Goal: Transaction & Acquisition: Purchase product/service

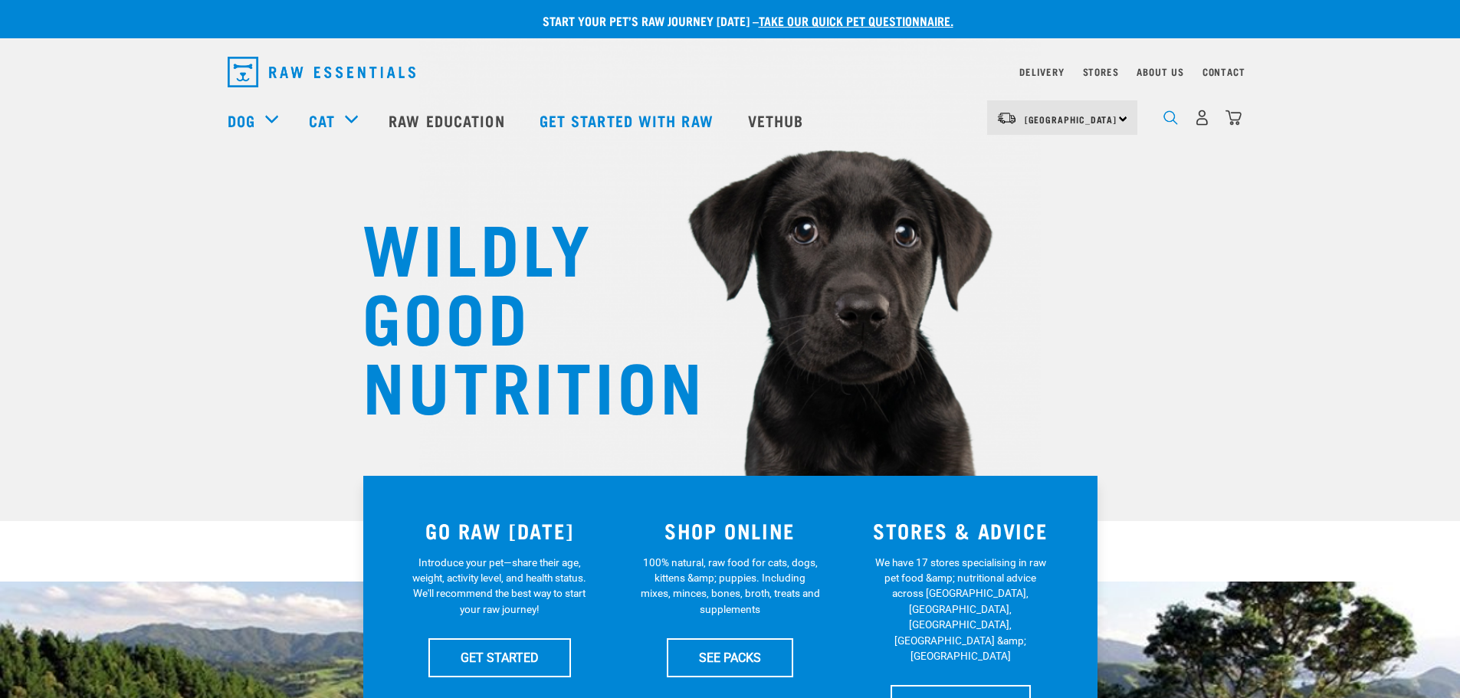
click at [1167, 123] on img "dropdown navigation" at bounding box center [1171, 117] width 15 height 15
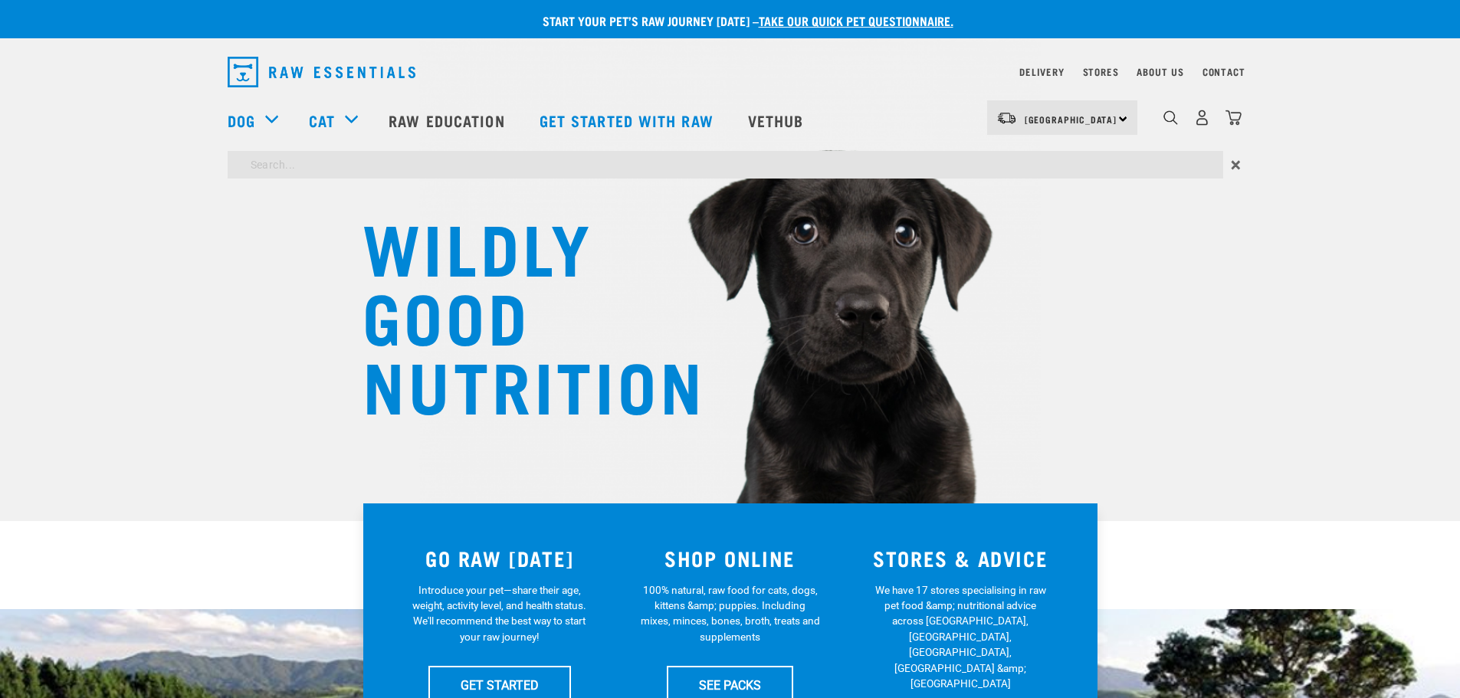
click at [853, 159] on input "search" at bounding box center [726, 165] width 996 height 28
type input "hab"
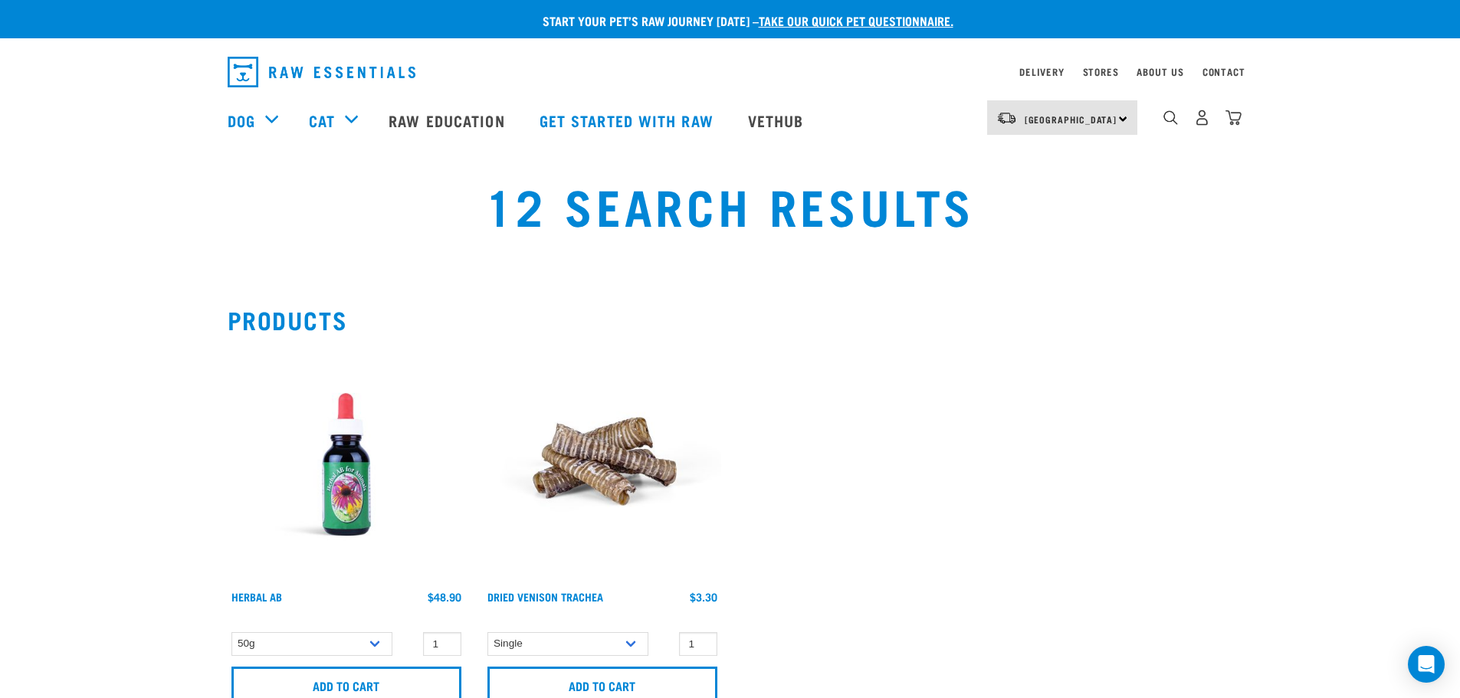
click at [342, 413] on img at bounding box center [347, 465] width 238 height 238
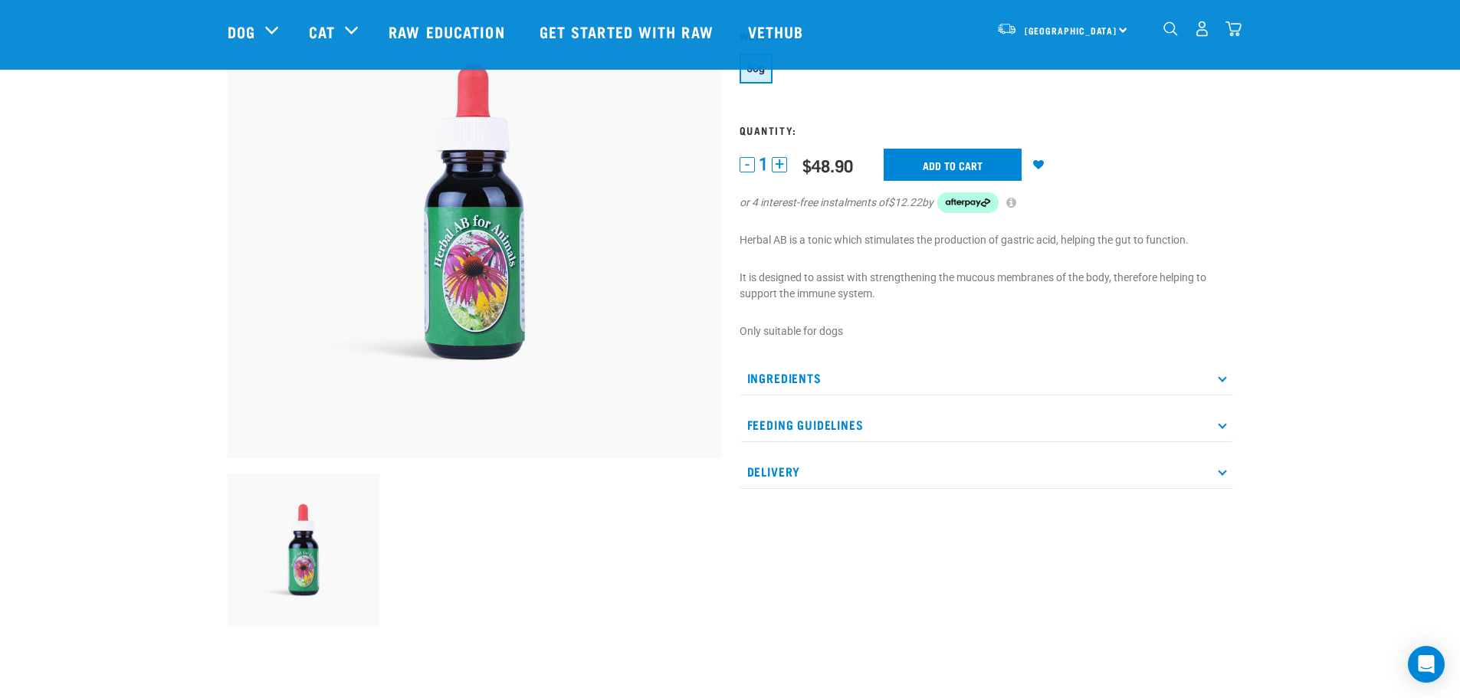
scroll to position [153, 0]
